Goal: Information Seeking & Learning: Learn about a topic

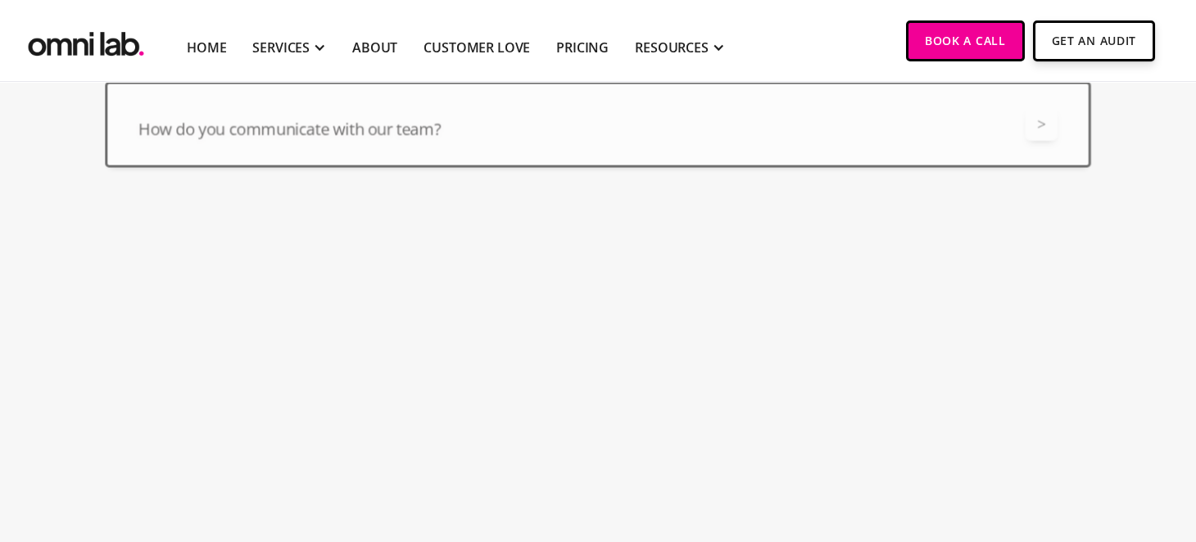
scroll to position [2702, 0]
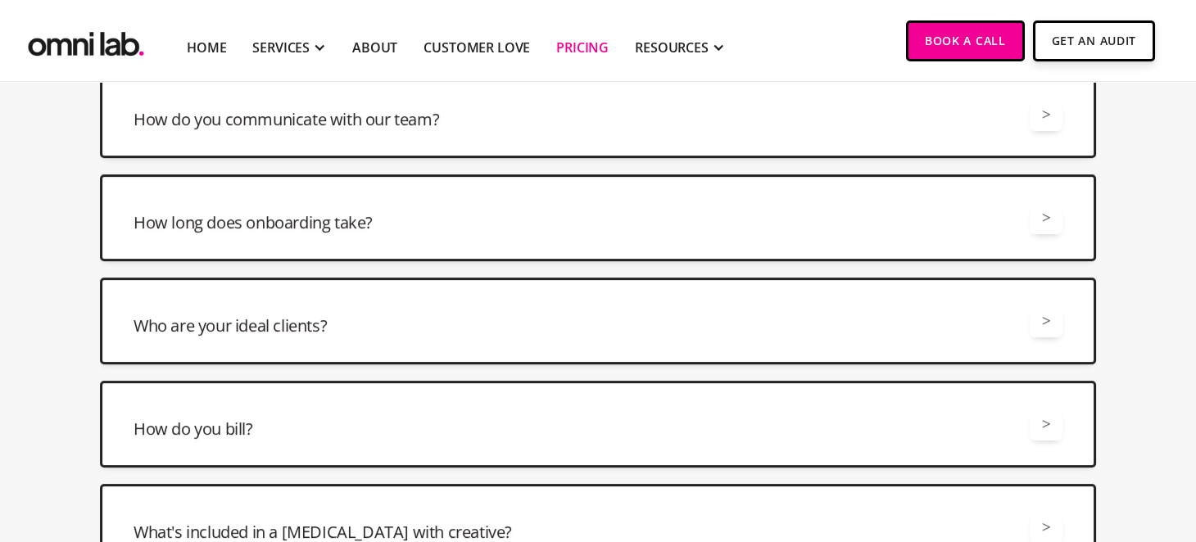
click at [578, 47] on link "Pricing" at bounding box center [582, 48] width 52 height 20
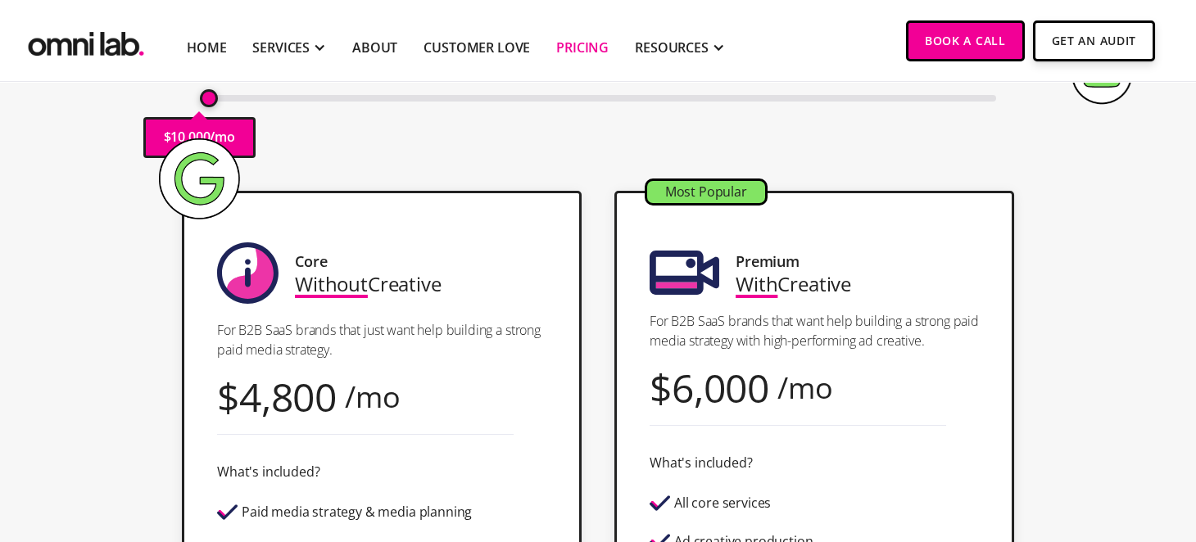
scroll to position [246, 0]
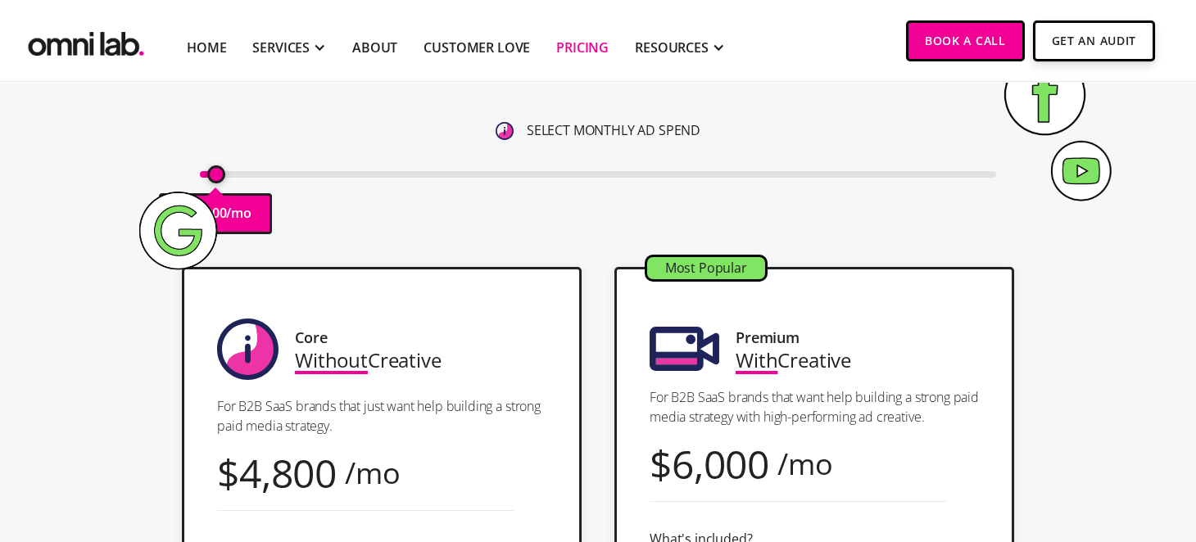
type input "10000"
drag, startPoint x: 211, startPoint y: 179, endPoint x: 144, endPoint y: 186, distance: 67.6
click at [200, 178] on input "range" at bounding box center [598, 174] width 797 height 7
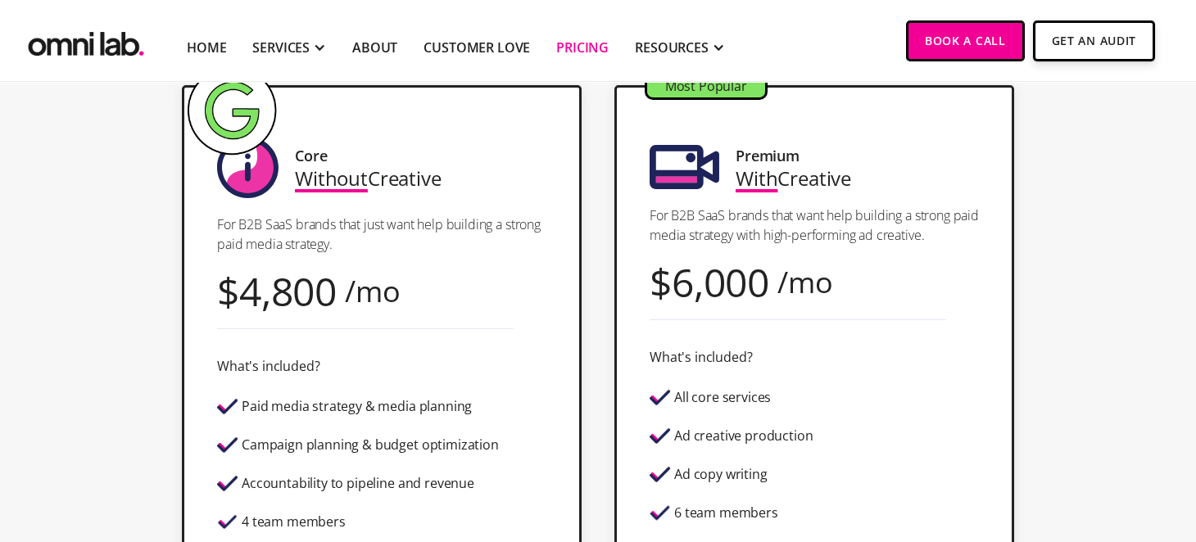
scroll to position [409, 0]
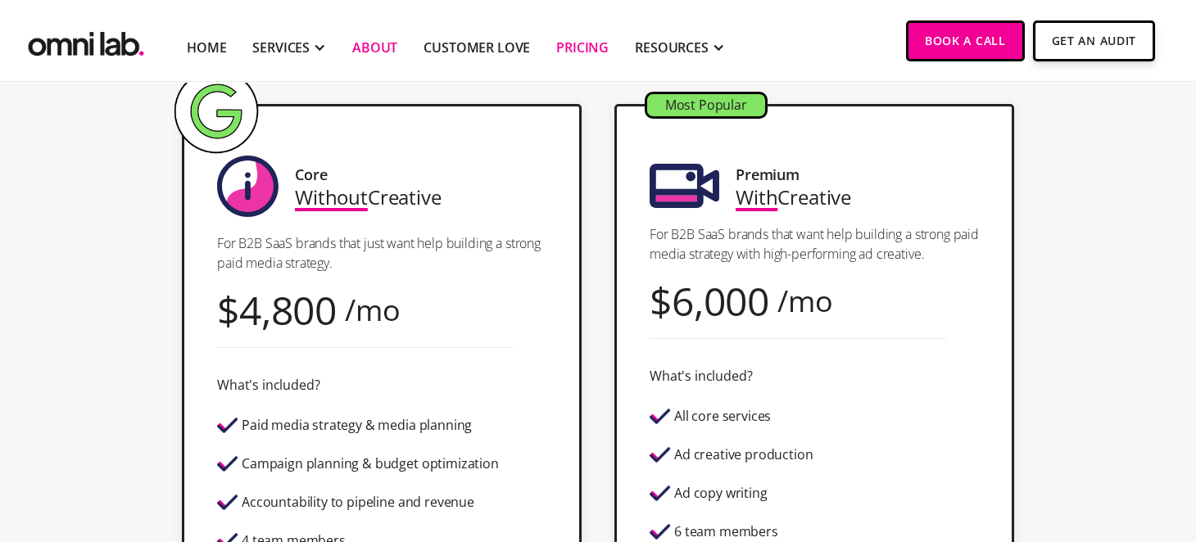
click at [366, 49] on link "About" at bounding box center [374, 48] width 45 height 20
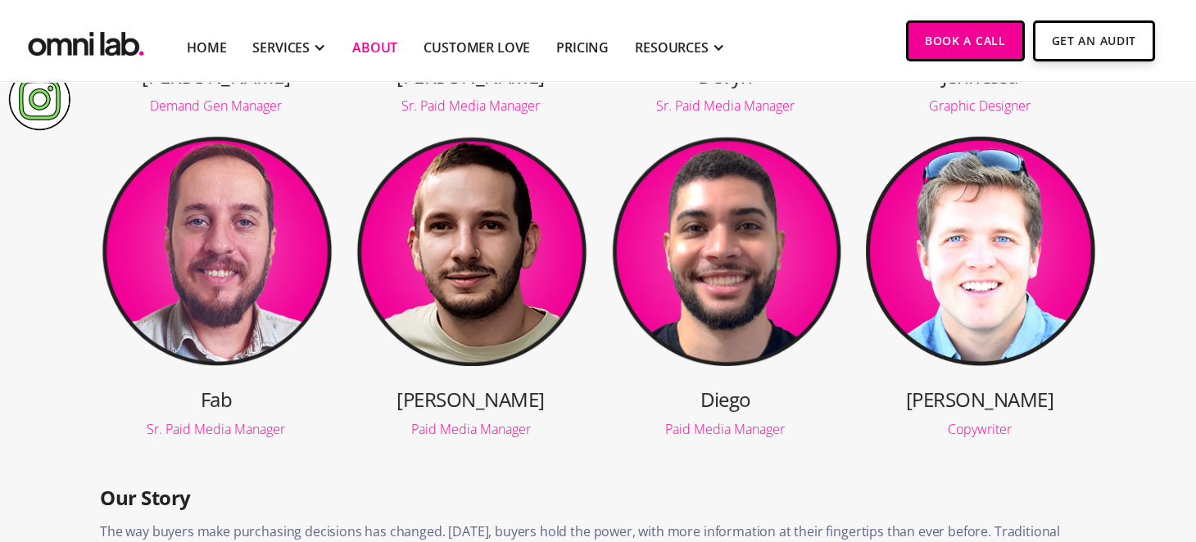
scroll to position [655, 0]
